Goal: Book appointment/travel/reservation

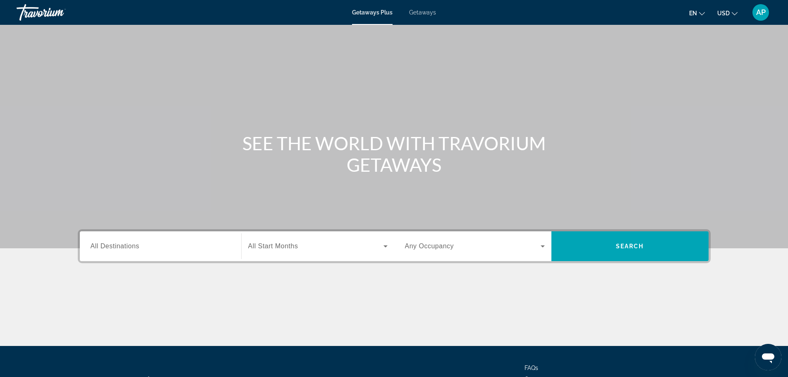
drag, startPoint x: 152, startPoint y: 262, endPoint x: 151, endPoint y: 256, distance: 5.8
click at [151, 260] on div "Destination All Destinations Start Month All Start Months Occupancy Any Occupan…" at bounding box center [394, 246] width 633 height 34
click at [150, 252] on div "Search widget" at bounding box center [161, 246] width 140 height 24
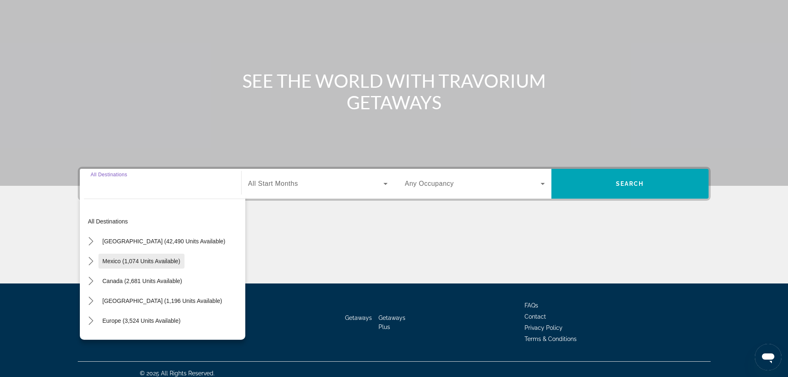
scroll to position [70, 0]
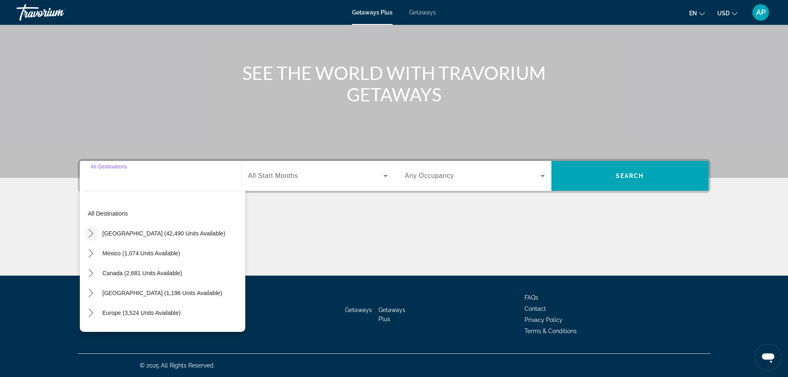
click at [95, 229] on icon "Toggle United States (42,490 units available) submenu" at bounding box center [91, 233] width 8 height 8
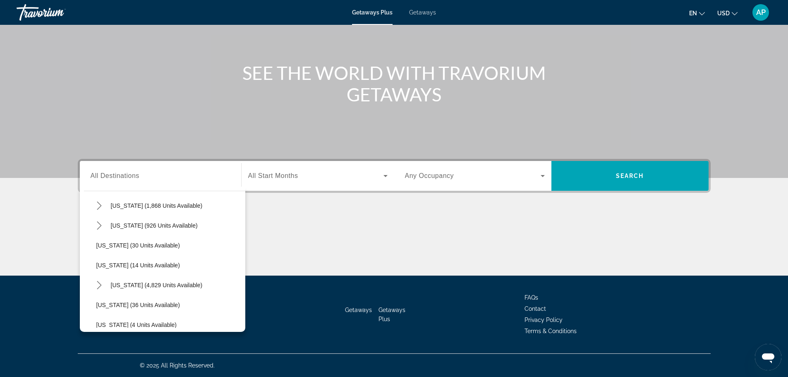
scroll to position [107, 0]
click at [95, 264] on icon "Toggle Florida (4,829 units available) submenu" at bounding box center [99, 265] width 8 height 8
click at [130, 285] on span "[GEOGRAPHIC_DATA] (6,509 units available)" at bounding box center [164, 285] width 119 height 7
type input "**********"
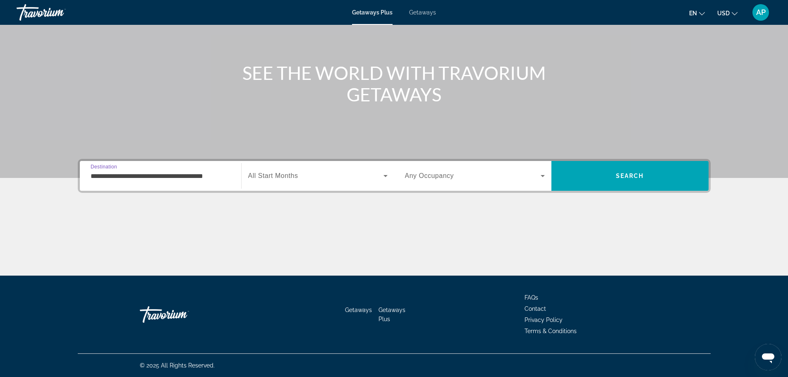
click at [289, 172] on span "All Start Months" at bounding box center [273, 175] width 50 height 7
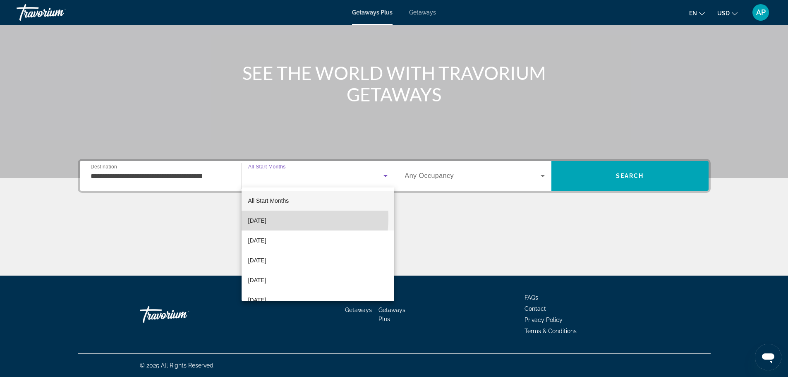
click at [266, 217] on span "[DATE]" at bounding box center [257, 220] width 18 height 10
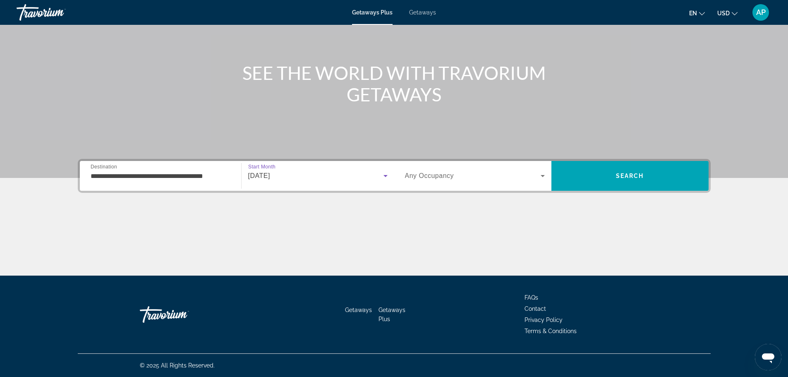
click at [458, 178] on span "Search widget" at bounding box center [473, 176] width 136 height 10
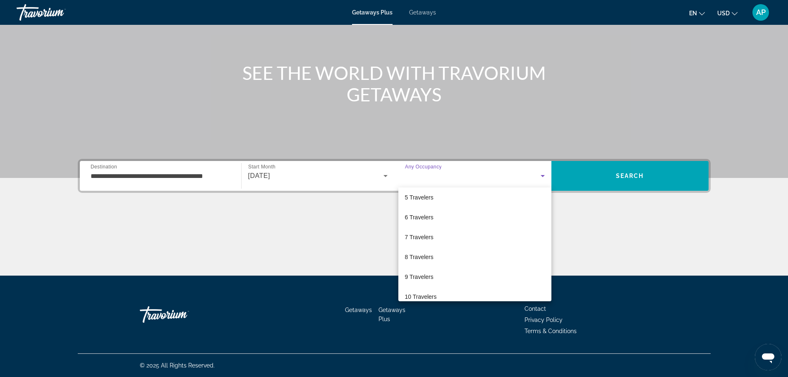
scroll to position [91, 0]
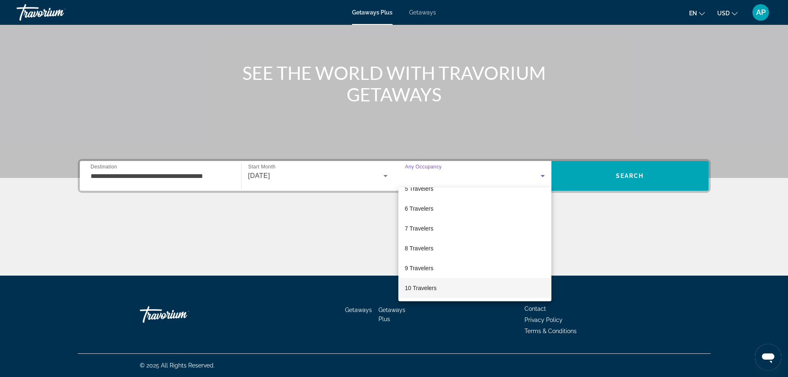
click at [432, 289] on span "10 Travelers" at bounding box center [421, 288] width 32 height 10
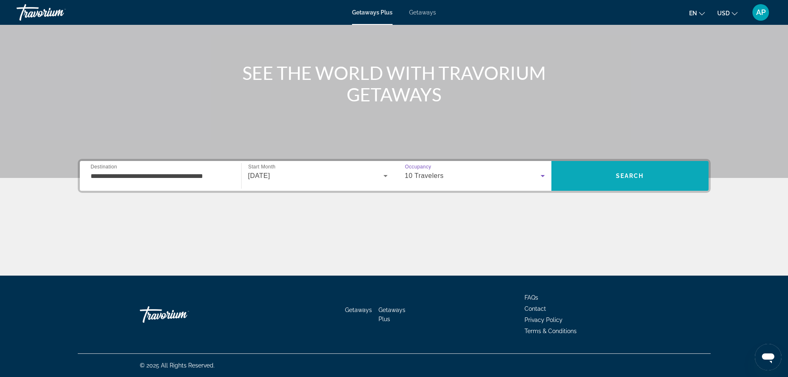
click at [575, 164] on span "Search" at bounding box center [629, 176] width 157 height 30
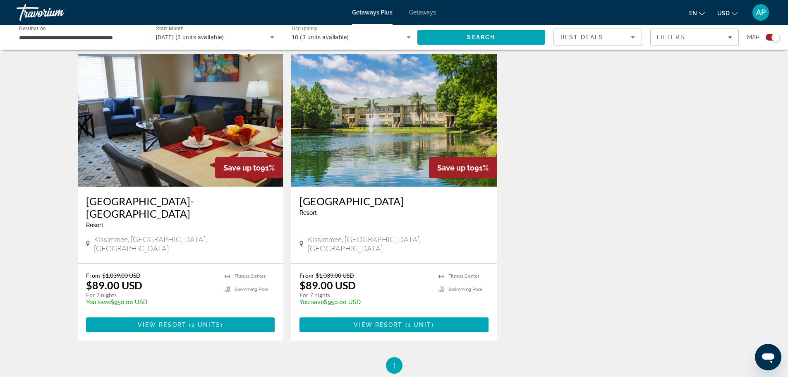
scroll to position [289, 0]
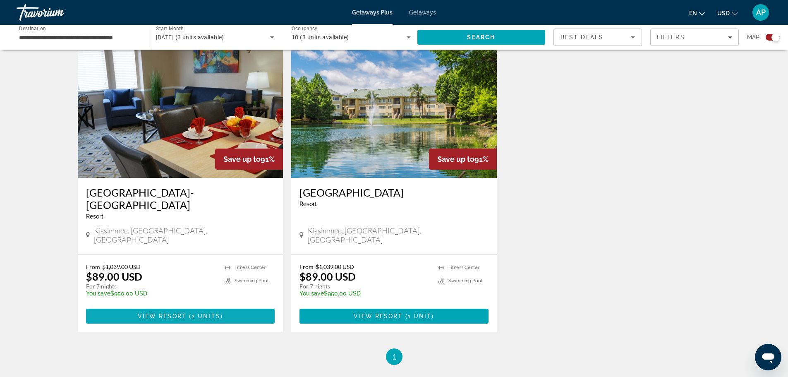
click at [101, 306] on span "Main content" at bounding box center [180, 316] width 189 height 20
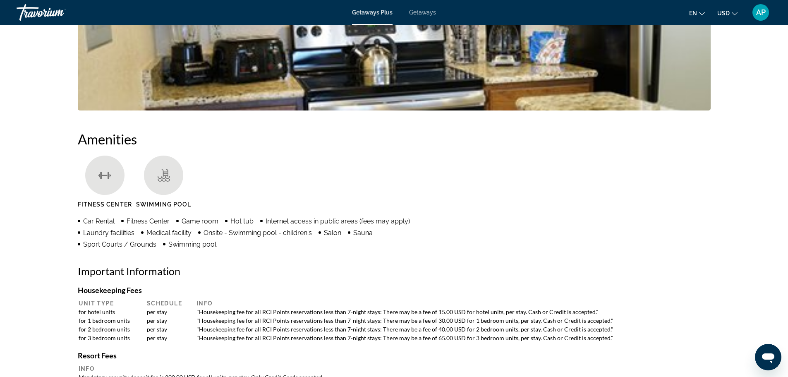
scroll to position [495, 0]
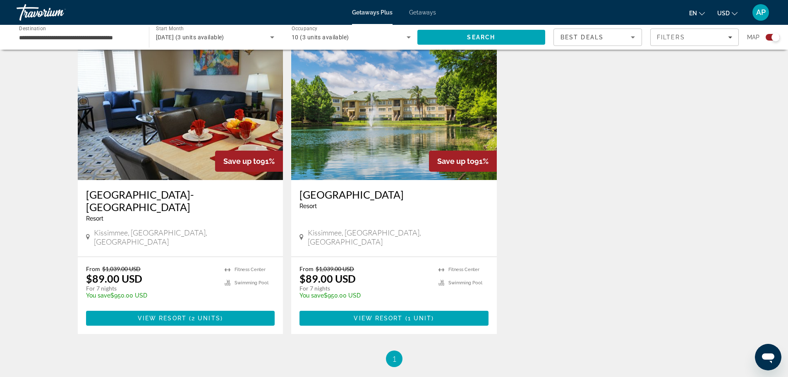
scroll to position [289, 0]
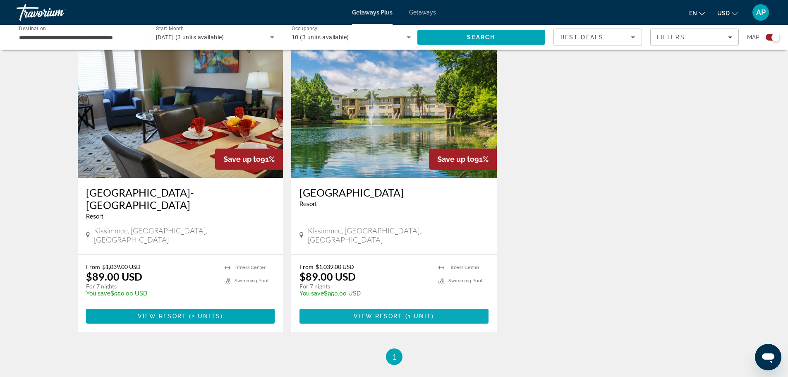
click at [349, 306] on span "Main content" at bounding box center [393, 316] width 189 height 20
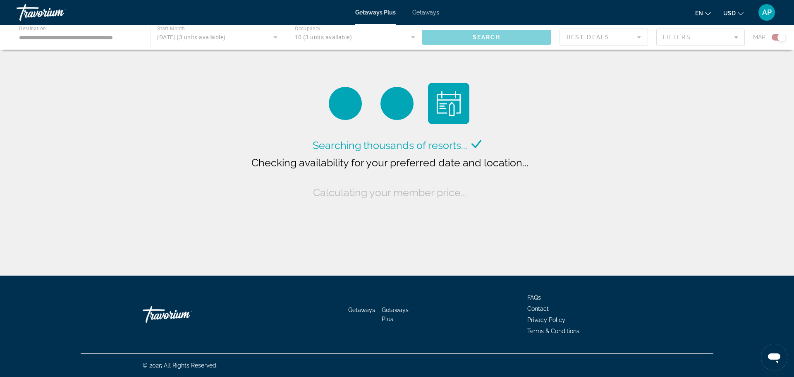
click at [335, 38] on div "Main content" at bounding box center [397, 37] width 794 height 25
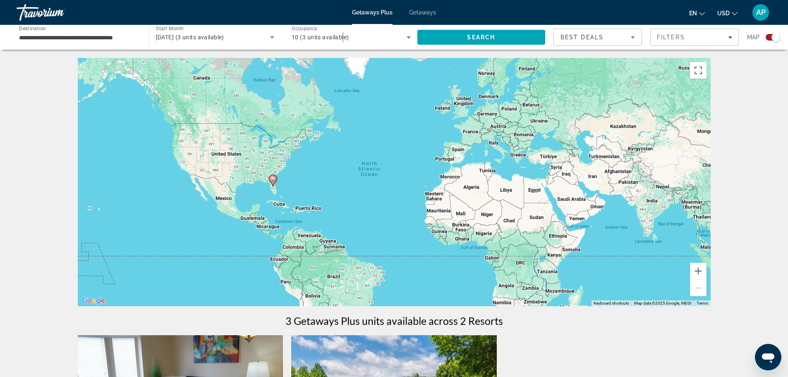
click at [343, 40] on span "10 (3 units available)" at bounding box center [319, 37] width 57 height 7
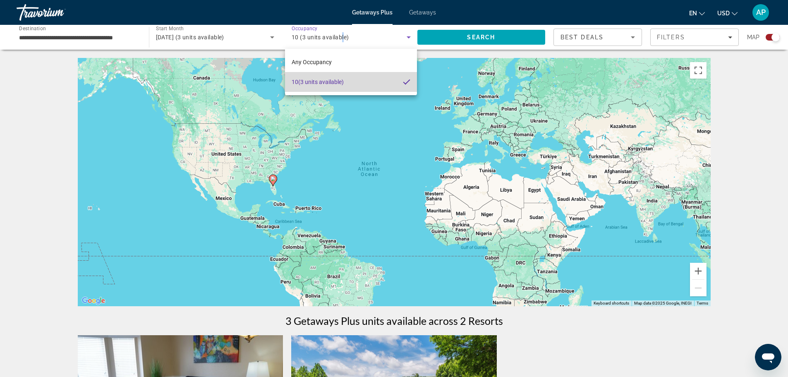
click at [334, 82] on span "10 (3 units available)" at bounding box center [317, 82] width 52 height 10
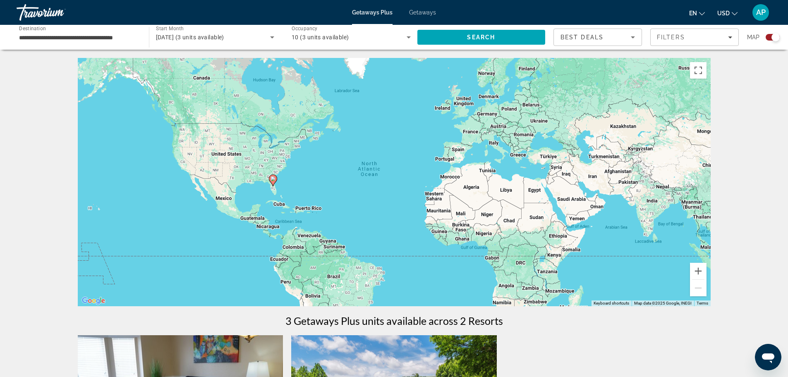
click at [377, 42] on div "10 (3 units available)" at bounding box center [350, 37] width 119 height 23
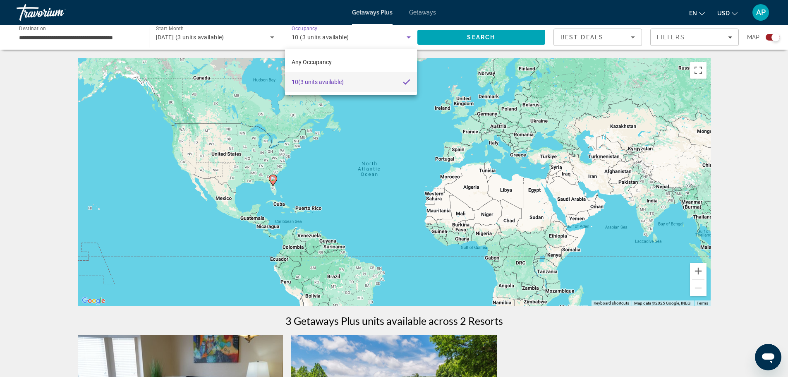
click at [296, 34] on div at bounding box center [394, 188] width 788 height 377
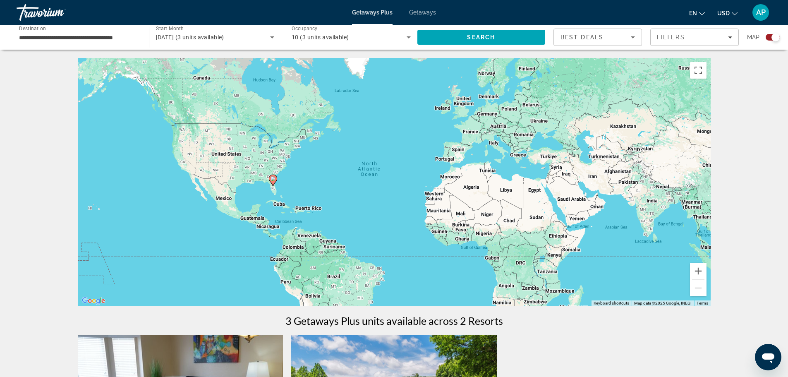
click at [324, 36] on span "10 (3 units available)" at bounding box center [319, 37] width 57 height 7
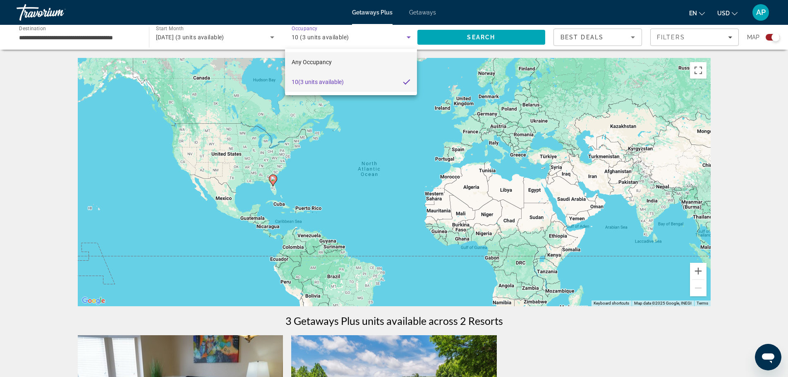
click at [309, 65] on span "Any Occupancy" at bounding box center [311, 62] width 40 height 7
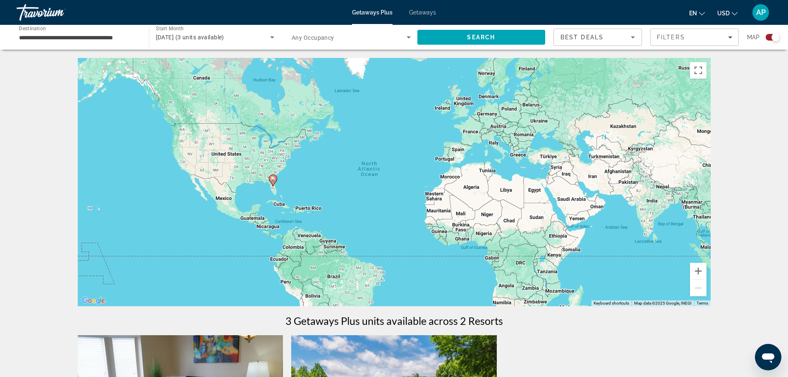
click at [322, 39] on span "Any Occupancy" at bounding box center [312, 37] width 43 height 7
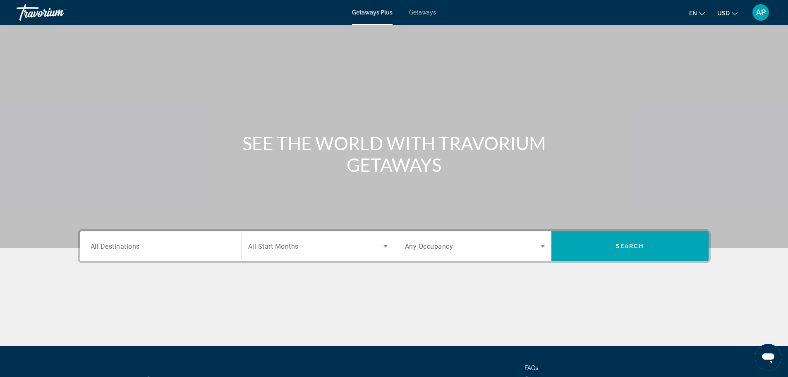
click at [169, 242] on input "Destination All Destinations" at bounding box center [161, 246] width 140 height 10
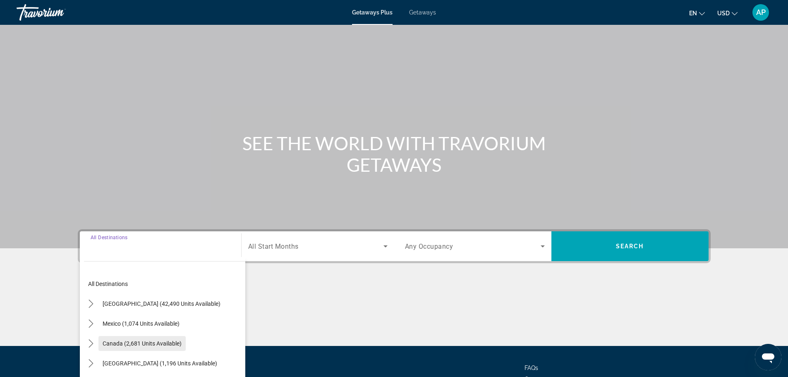
scroll to position [70, 0]
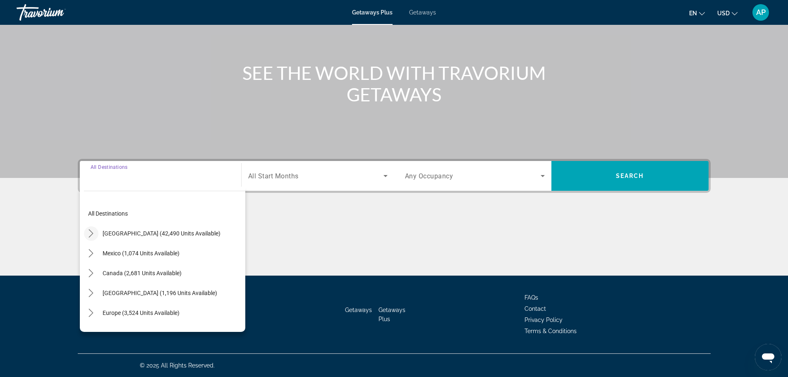
click at [89, 232] on icon "Toggle United States (42,490 units available) submenu" at bounding box center [91, 233] width 8 height 8
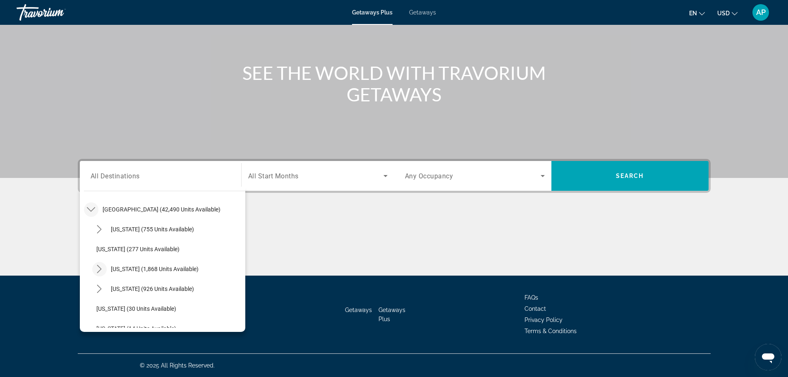
scroll to position [107, 0]
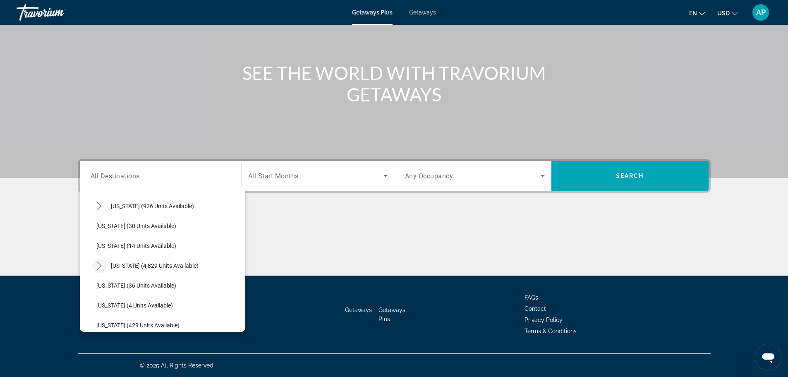
click at [99, 267] on icon "Toggle Florida (4,829 units available) submenu" at bounding box center [99, 265] width 8 height 8
drag, startPoint x: 141, startPoint y: 285, endPoint x: 172, endPoint y: 264, distance: 37.1
click at [142, 286] on span "[GEOGRAPHIC_DATA] (6,509 units available)" at bounding box center [162, 285] width 115 height 7
type input "**********"
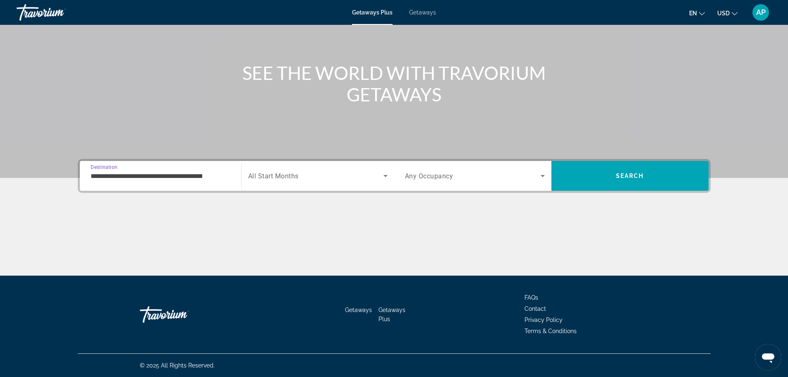
click at [291, 179] on span "All Start Months" at bounding box center [273, 176] width 50 height 8
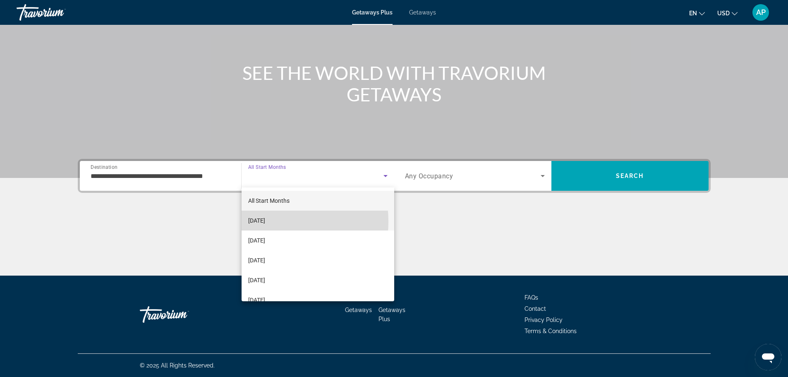
drag, startPoint x: 267, startPoint y: 221, endPoint x: 387, endPoint y: 188, distance: 124.0
click at [265, 221] on span "[DATE]" at bounding box center [256, 220] width 17 height 10
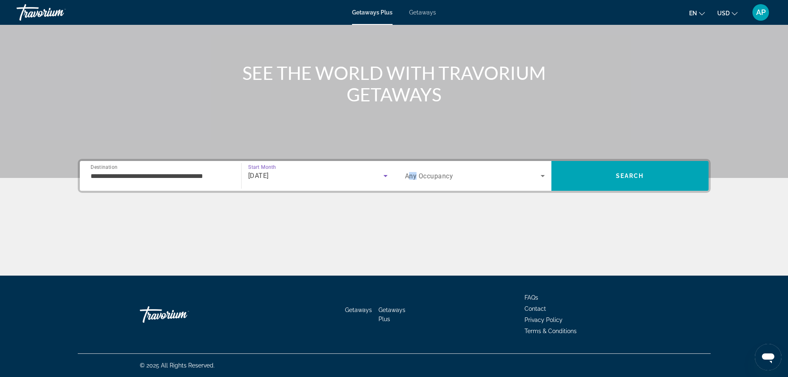
click at [415, 178] on span "Any Occupancy" at bounding box center [429, 176] width 48 height 8
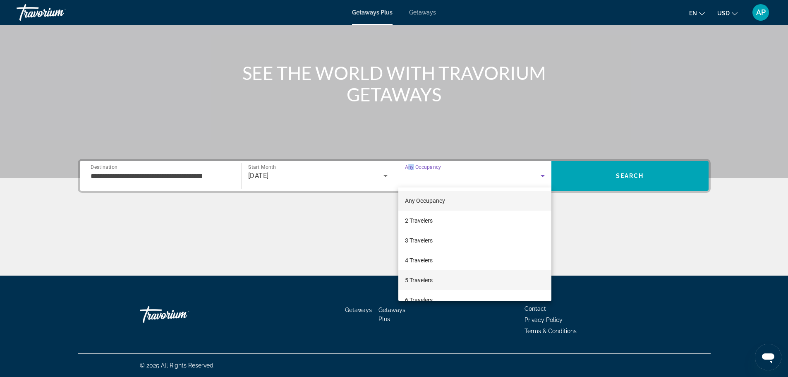
click at [414, 277] on span "5 Travelers" at bounding box center [419, 280] width 28 height 10
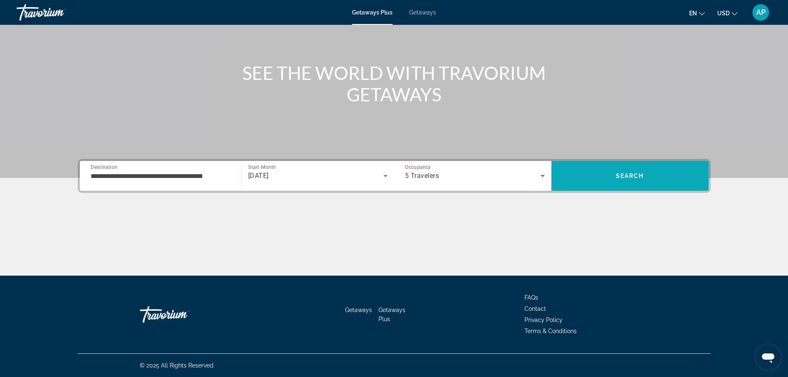
click at [629, 170] on span "Search" at bounding box center [629, 176] width 157 height 20
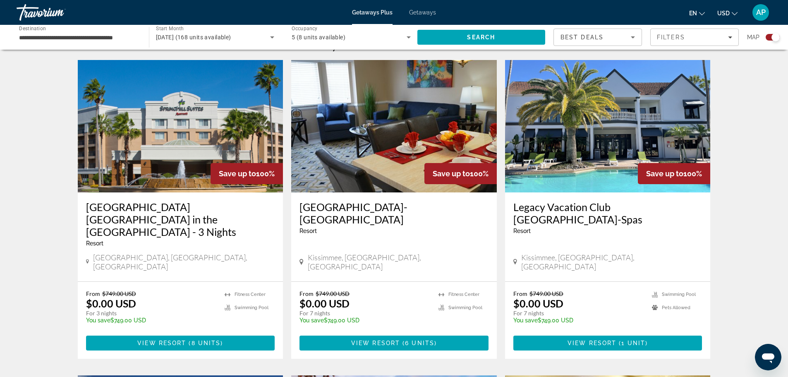
scroll to position [289, 0]
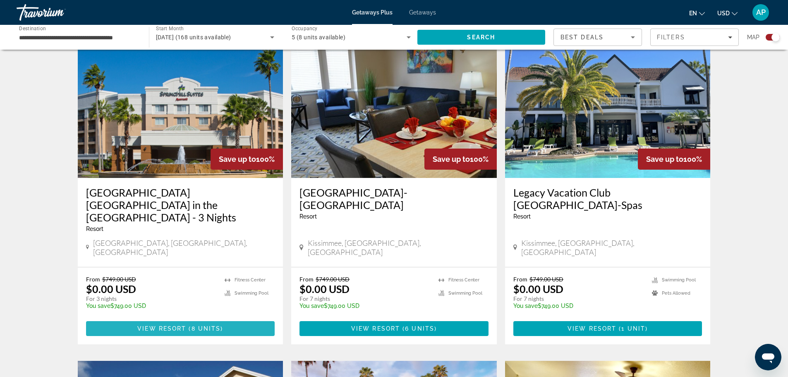
click at [157, 325] on span "View Resort" at bounding box center [161, 328] width 49 height 7
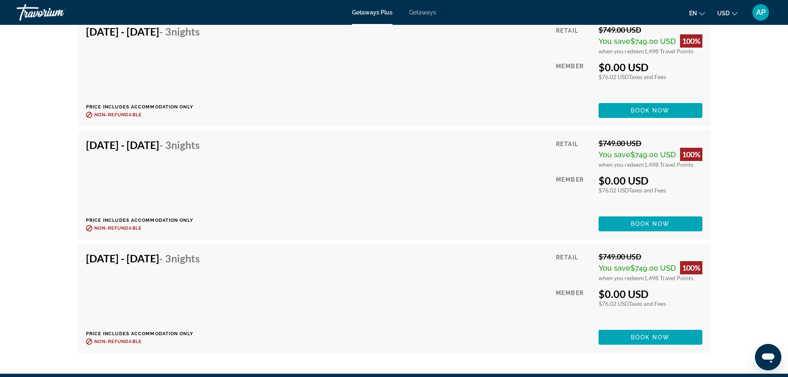
scroll to position [1571, 0]
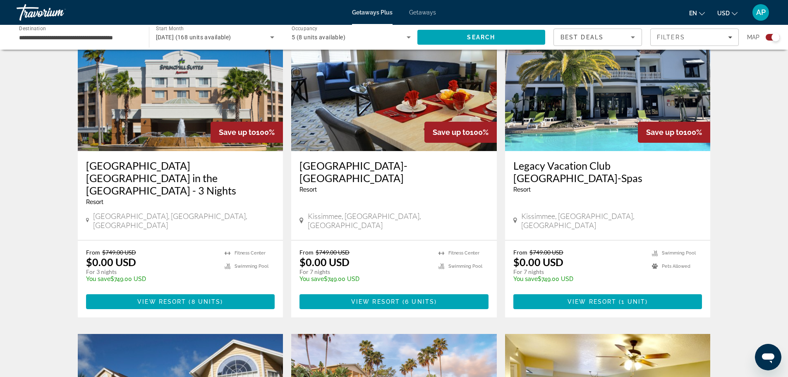
scroll to position [331, 0]
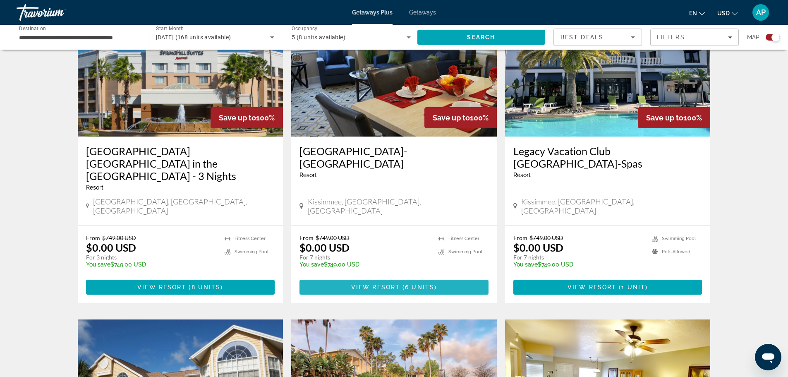
click at [386, 284] on span "View Resort" at bounding box center [375, 287] width 49 height 7
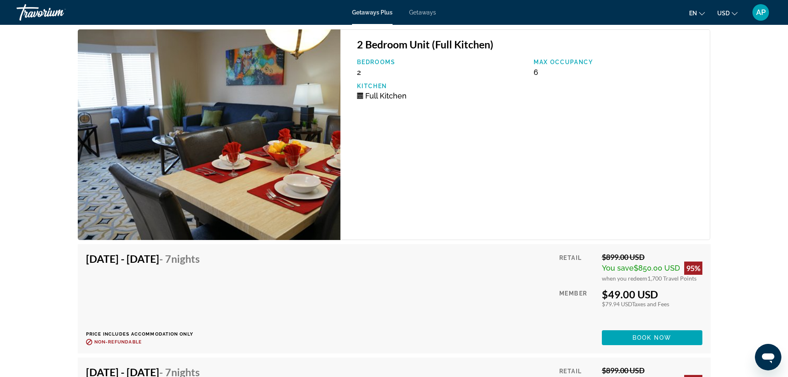
scroll to position [1612, 0]
